Goal: Check status: Verify the current state of an ongoing process or item

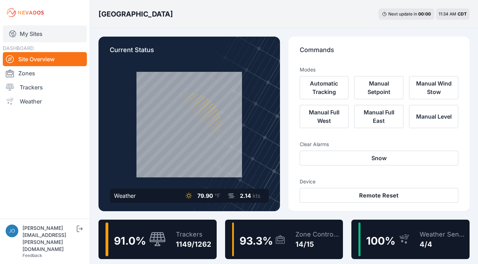
click at [36, 34] on link "My Sites" at bounding box center [45, 33] width 84 height 17
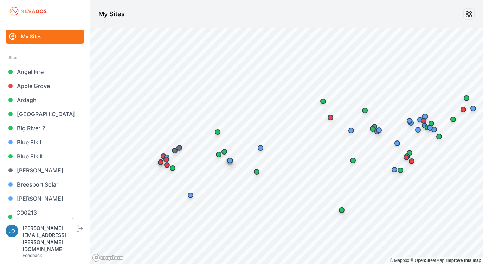
click at [397, 1] on div at bounding box center [241, 0] width 483 height 1
click at [34, 157] on link "Blue Elk II" at bounding box center [45, 156] width 78 height 14
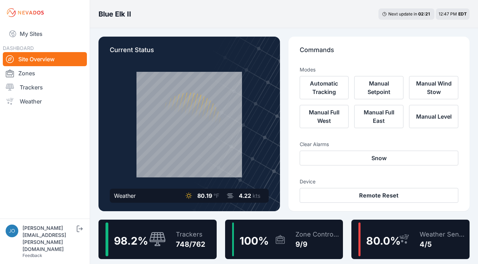
click at [177, 242] on div "748/762" at bounding box center [191, 244] width 30 height 10
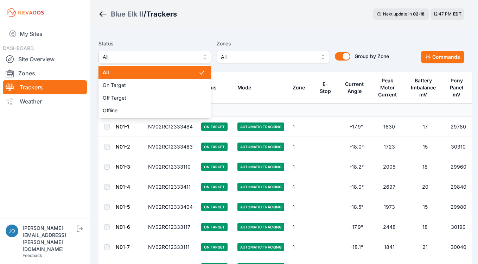
click at [131, 59] on span "All" at bounding box center [150, 57] width 94 height 8
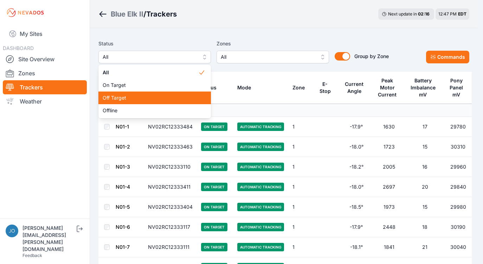
click at [125, 97] on span "Off Target" at bounding box center [151, 97] width 96 height 7
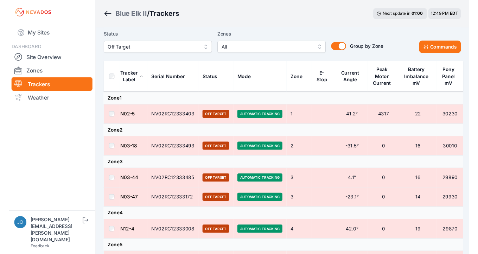
scroll to position [7, 0]
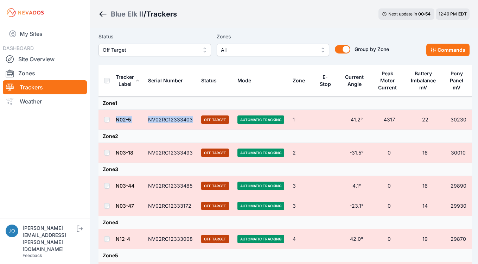
drag, startPoint x: 193, startPoint y: 121, endPoint x: 115, endPoint y: 119, distance: 77.7
click at [115, 119] on tr "N02-5 NV02RC12333403 Off Target Automatic Tracking 1 41.2° 4317 22 30230" at bounding box center [284, 120] width 373 height 20
copy tr "N02-5 NV02RC12333403"
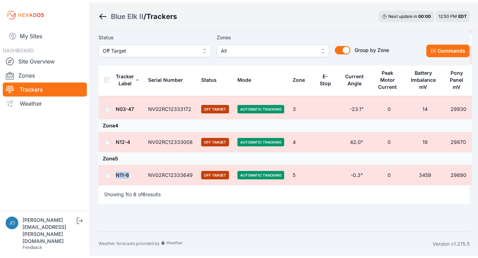
scroll to position [0, 0]
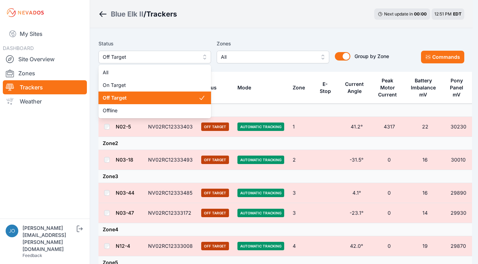
click at [158, 58] on span "Off Target" at bounding box center [150, 57] width 94 height 8
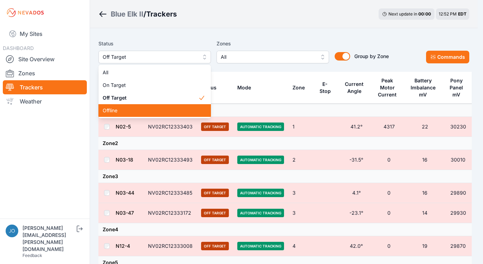
click at [131, 111] on span "Offline" at bounding box center [151, 110] width 96 height 7
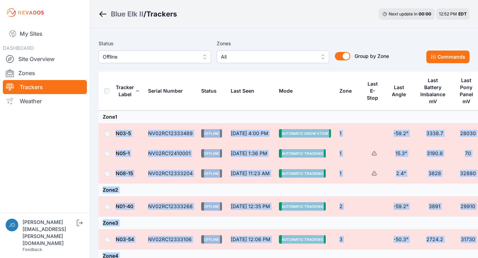
drag, startPoint x: 355, startPoint y: 175, endPoint x: 163, endPoint y: 115, distance: 201.4
copy tbody "N03-5 NV02RC12333489 Offline Aug 31 at 4:00 PM Automatic Snow Stow 1 -59.2° 333…"
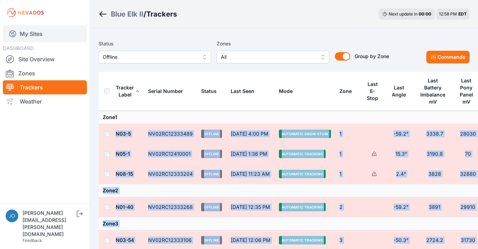
click at [34, 32] on link "My Sites" at bounding box center [45, 33] width 84 height 17
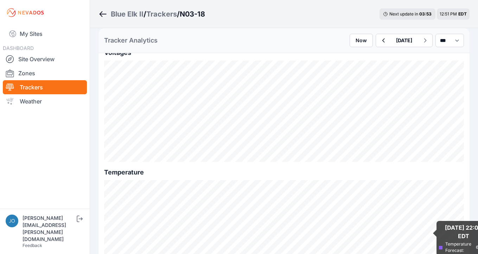
scroll to position [817, 0]
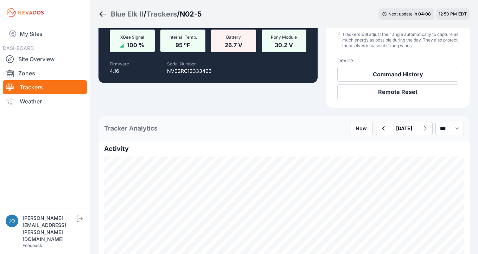
scroll to position [100, 0]
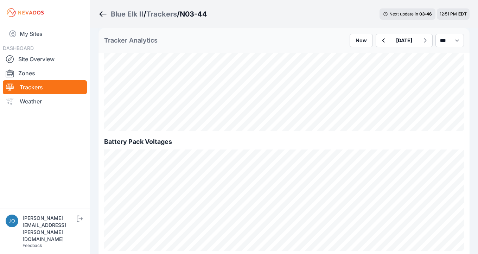
scroll to position [746, 0]
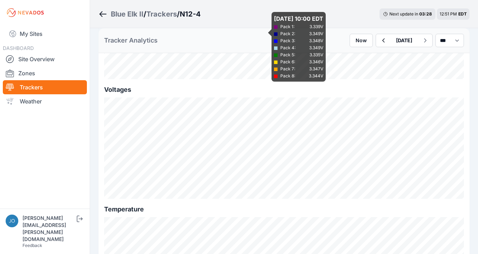
scroll to position [838, 0]
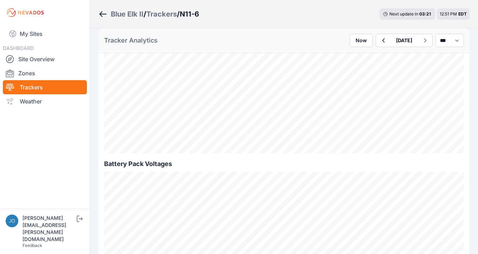
scroll to position [588, 0]
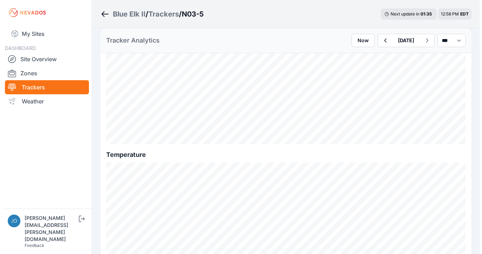
scroll to position [484, 0]
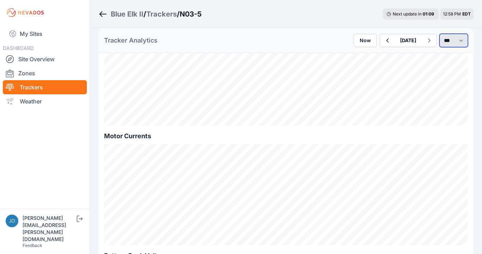
select select "*******"
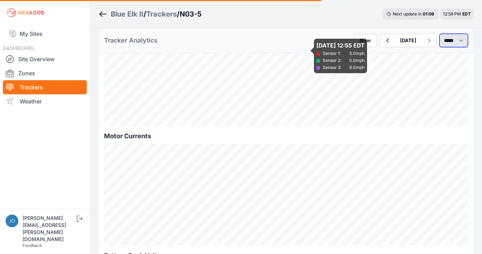
scroll to position [78, 0]
